Goal: Transaction & Acquisition: Purchase product/service

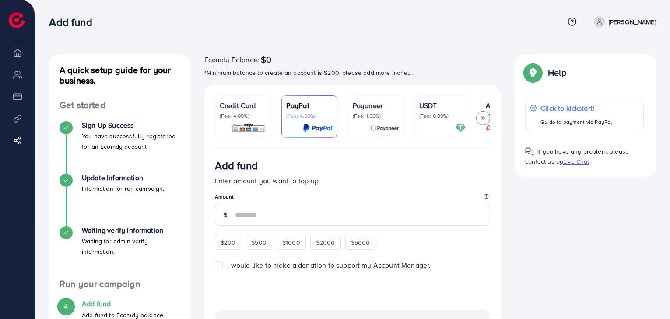
click at [486, 116] on div at bounding box center [483, 118] width 14 height 14
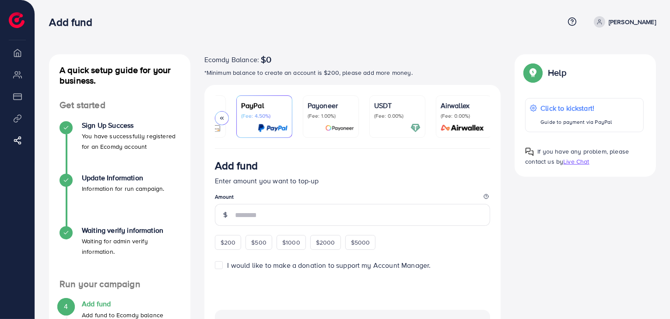
scroll to position [0, 46]
click at [220, 115] on icon at bounding box center [222, 118] width 6 height 6
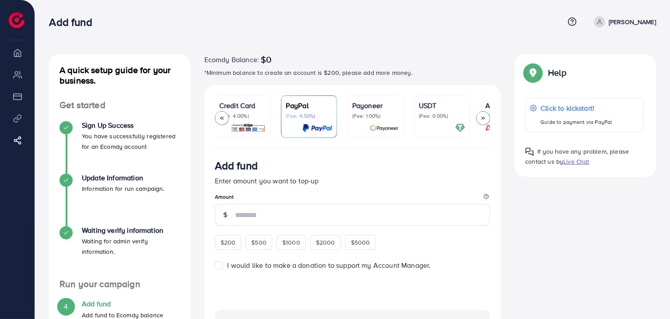
scroll to position [0, 0]
click at [256, 115] on p "(Fee: 4.00%)" at bounding box center [243, 115] width 46 height 7
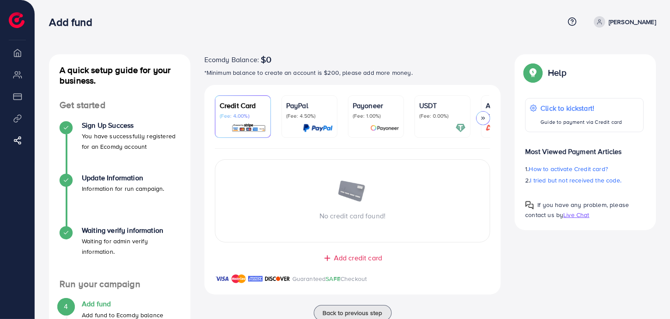
drag, startPoint x: 322, startPoint y: 73, endPoint x: 346, endPoint y: 67, distance: 24.4
click at [332, 70] on p "*Minimum balance to create an account is $200, please add more money." at bounding box center [352, 72] width 297 height 11
click at [382, 76] on p "*Minimum balance to create an account is $200, please add more money." at bounding box center [352, 72] width 297 height 11
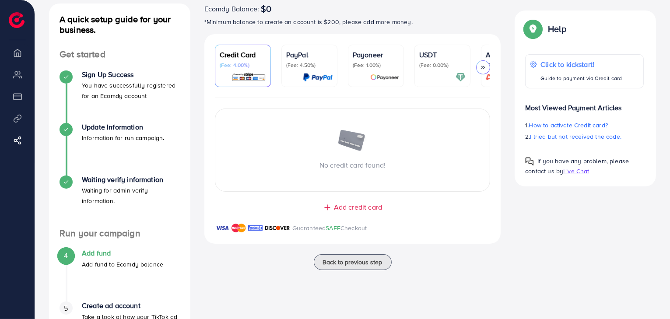
scroll to position [44, 0]
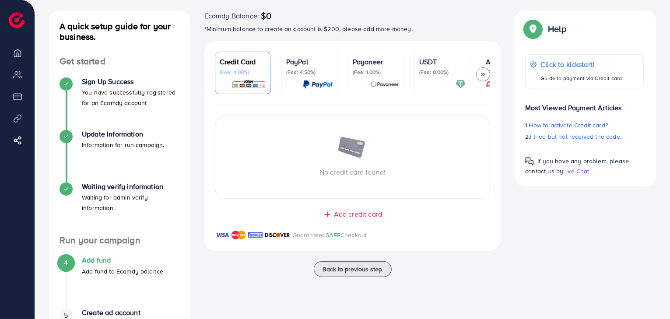
click at [307, 66] on p "PayPal" at bounding box center [309, 61] width 46 height 11
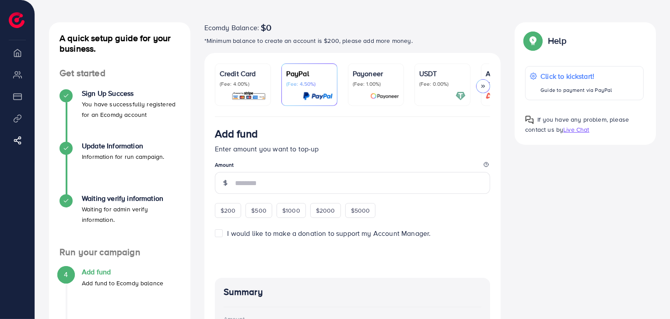
scroll to position [22, 0]
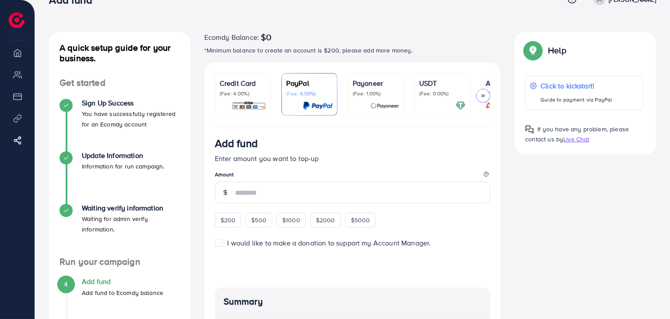
click at [377, 92] on p "(Fee: 1.00%)" at bounding box center [376, 93] width 46 height 7
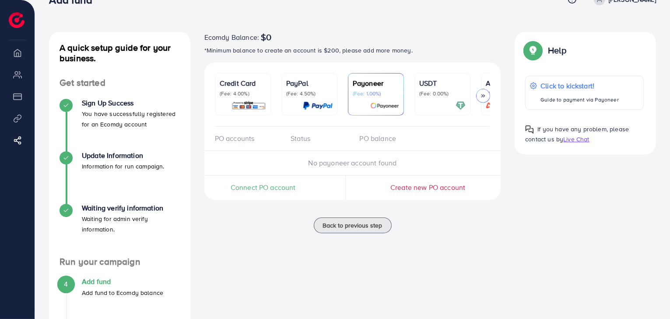
click at [304, 142] on div "Status" at bounding box center [318, 138] width 69 height 10
drag, startPoint x: 380, startPoint y: 144, endPoint x: 405, endPoint y: 137, distance: 25.9
click at [380, 143] on div "PO balance" at bounding box center [387, 138] width 69 height 10
drag, startPoint x: 226, startPoint y: 150, endPoint x: 277, endPoint y: 158, distance: 52.2
click at [243, 151] on div "PO accounts Status PO balance" at bounding box center [352, 138] width 297 height 25
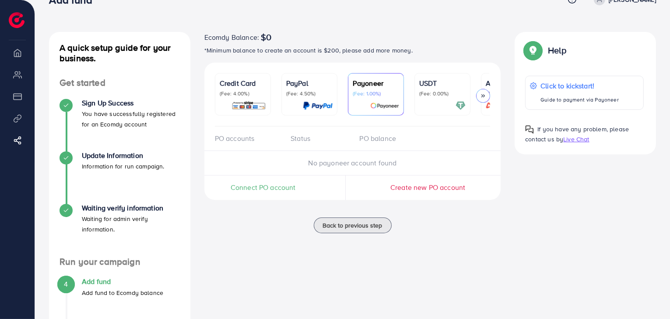
click at [286, 156] on div "No payoneer account found" at bounding box center [352, 163] width 297 height 25
drag, startPoint x: 357, startPoint y: 164, endPoint x: 388, endPoint y: 162, distance: 30.7
click at [371, 164] on span "No payoneer account found" at bounding box center [353, 163] width 88 height 10
click at [399, 161] on div "No payoneer account found" at bounding box center [352, 163] width 311 height 10
drag, startPoint x: 360, startPoint y: 169, endPoint x: 324, endPoint y: 161, distance: 36.7
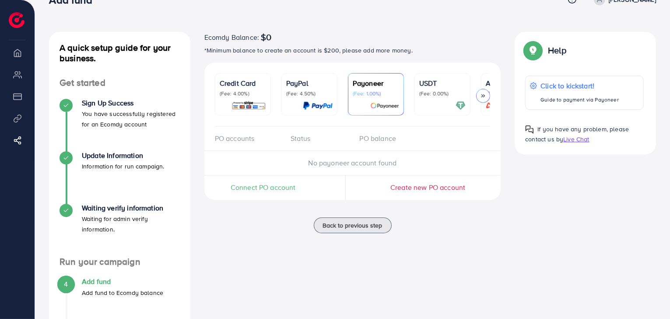
click at [332, 163] on div "No payoneer account found" at bounding box center [352, 163] width 311 height 10
click at [452, 91] on p "(Fee: 0.00%)" at bounding box center [442, 93] width 46 height 7
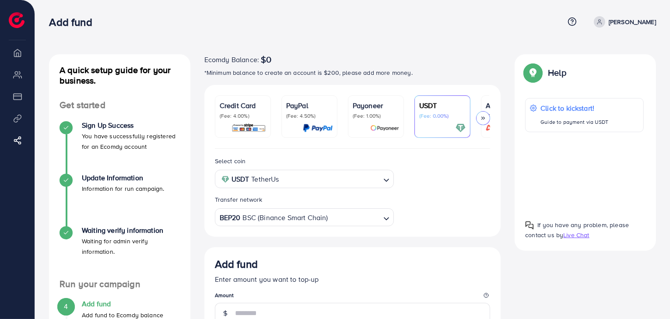
click at [328, 107] on p "PayPal" at bounding box center [309, 105] width 46 height 11
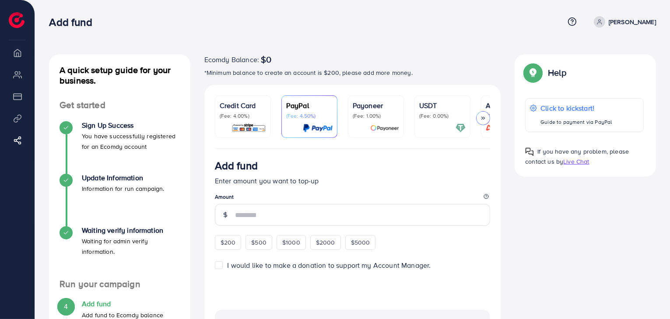
click at [260, 102] on p "Credit Card" at bounding box center [243, 105] width 46 height 11
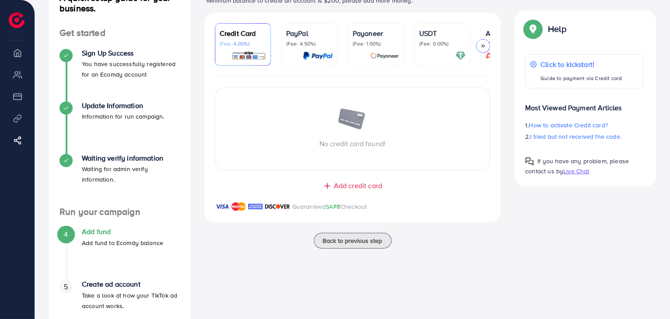
scroll to position [88, 0]
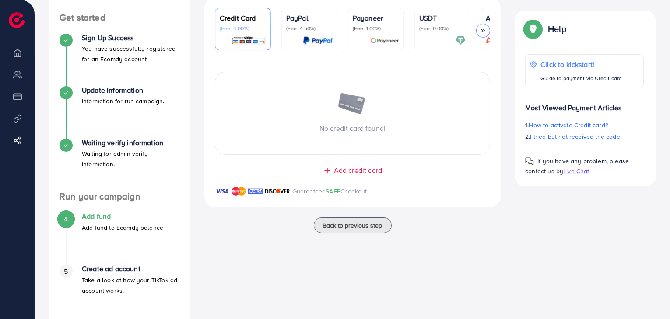
click at [342, 174] on span "Add credit card" at bounding box center [358, 170] width 48 height 10
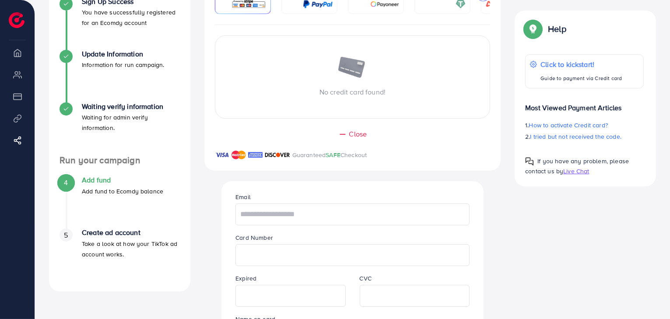
scroll to position [131, 0]
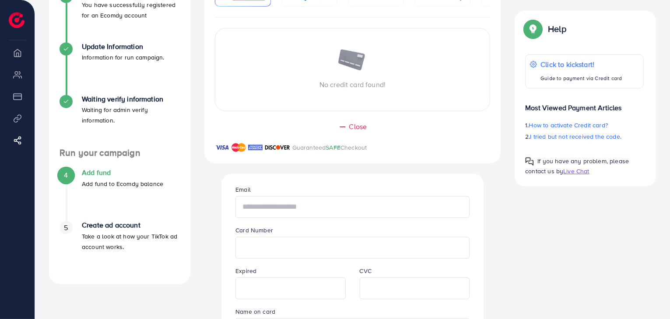
click at [343, 202] on input "text" at bounding box center [352, 207] width 234 height 22
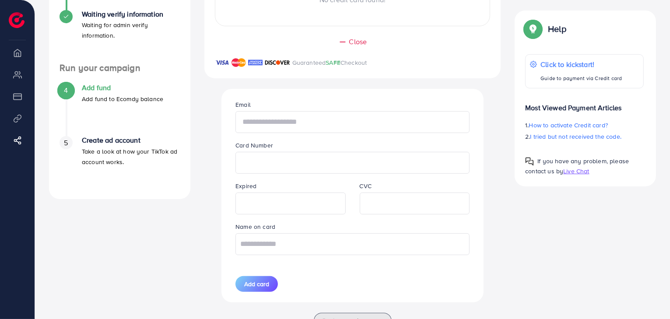
scroll to position [219, 0]
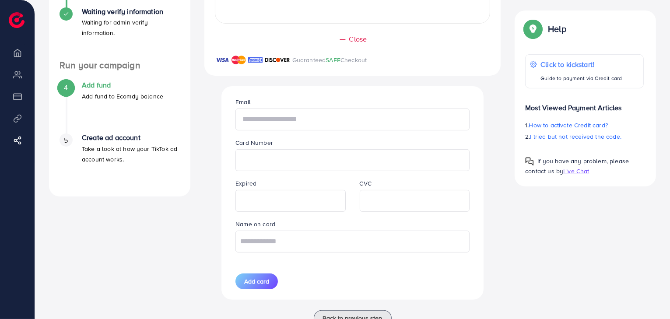
click at [369, 122] on input "text" at bounding box center [352, 120] width 234 height 22
type input "**********"
click at [310, 248] on input "text" at bounding box center [352, 242] width 234 height 22
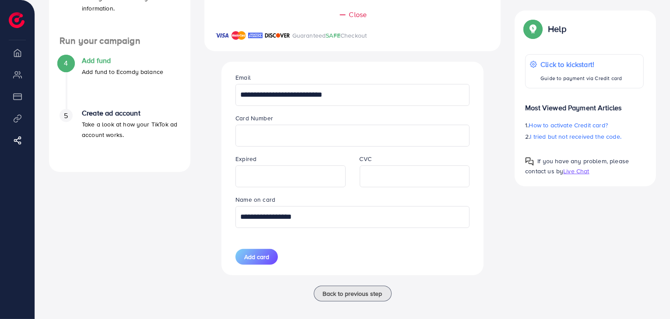
scroll to position [252, 0]
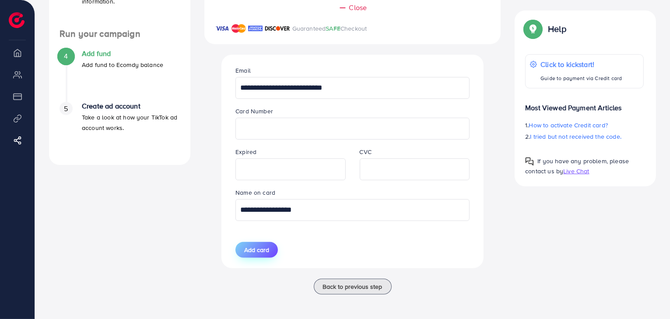
type input "**********"
click at [256, 246] on button "Add card" at bounding box center [256, 250] width 42 height 16
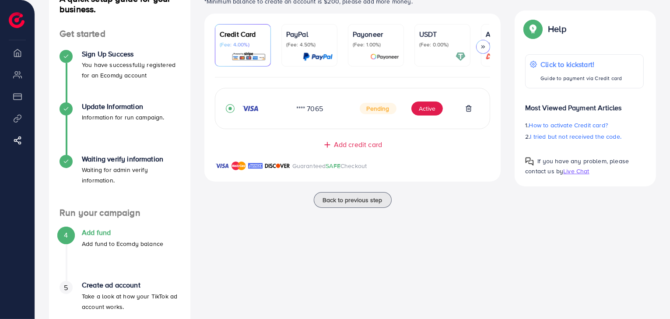
scroll to position [23, 0]
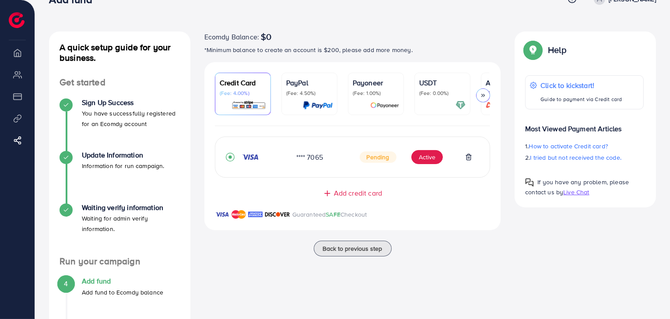
drag, startPoint x: 367, startPoint y: 158, endPoint x: 390, endPoint y: 159, distance: 23.6
click at [390, 159] on span "Pending" at bounding box center [378, 156] width 37 height 11
click at [493, 237] on div "**** 7065 Pending Active Add credit card Guaranteed SAFE Checkout Email Card Nu…" at bounding box center [352, 183] width 297 height 115
click at [426, 157] on button "Active" at bounding box center [427, 157] width 32 height 14
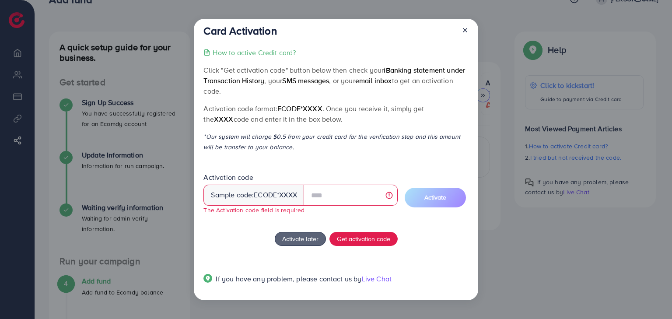
drag, startPoint x: 255, startPoint y: 206, endPoint x: 262, endPoint y: 196, distance: 12.0
click at [256, 206] on span "Sample code: ecode *XXXX The Activation code field is required" at bounding box center [301, 200] width 194 height 30
click at [468, 30] on icon at bounding box center [465, 30] width 7 height 7
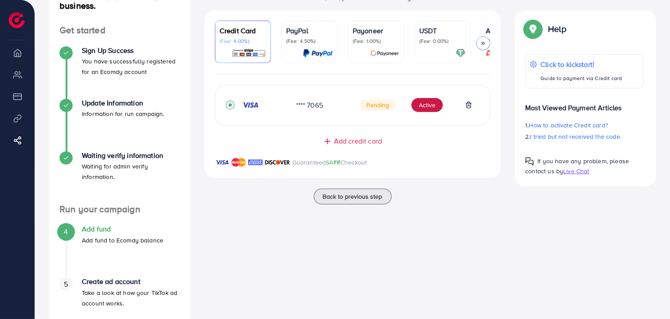
scroll to position [110, 0]
